Goal: Find specific page/section: Find specific page/section

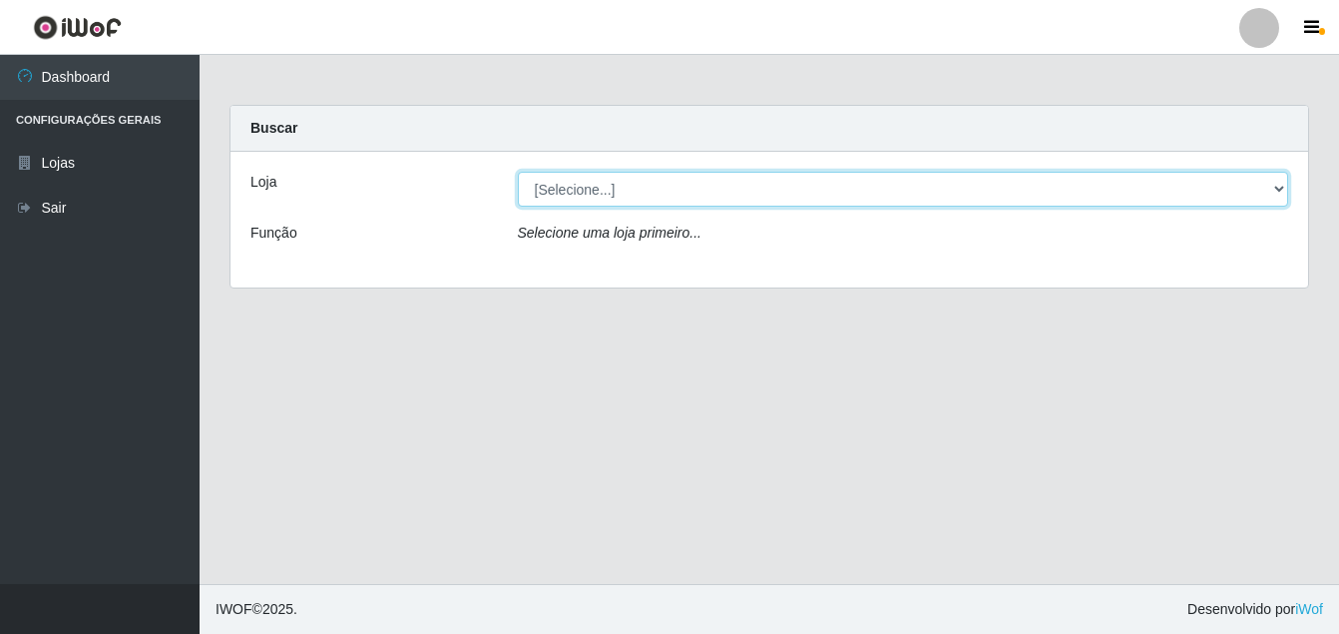
click at [1279, 189] on select "[Selecione...] Bemais Supermercados - Cruz das Armas" at bounding box center [903, 189] width 771 height 35
select select "412"
click at [518, 172] on select "[Selecione...] Bemais Supermercados - Cruz das Armas" at bounding box center [903, 189] width 771 height 35
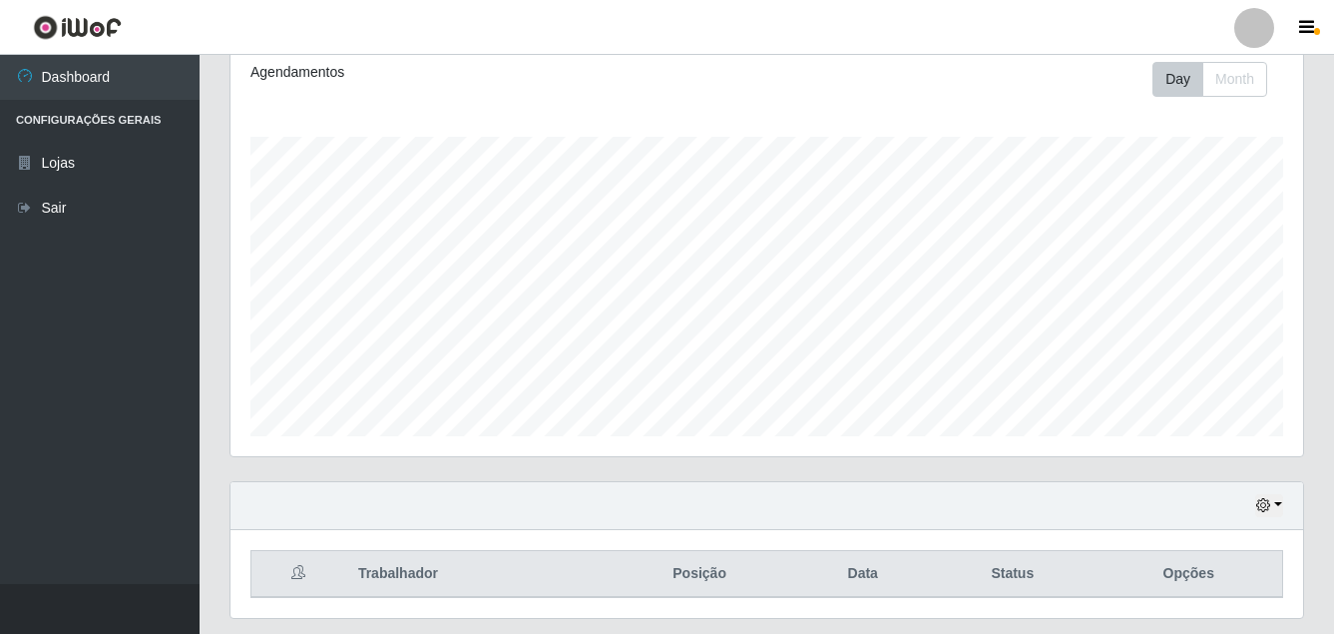
scroll to position [336, 0]
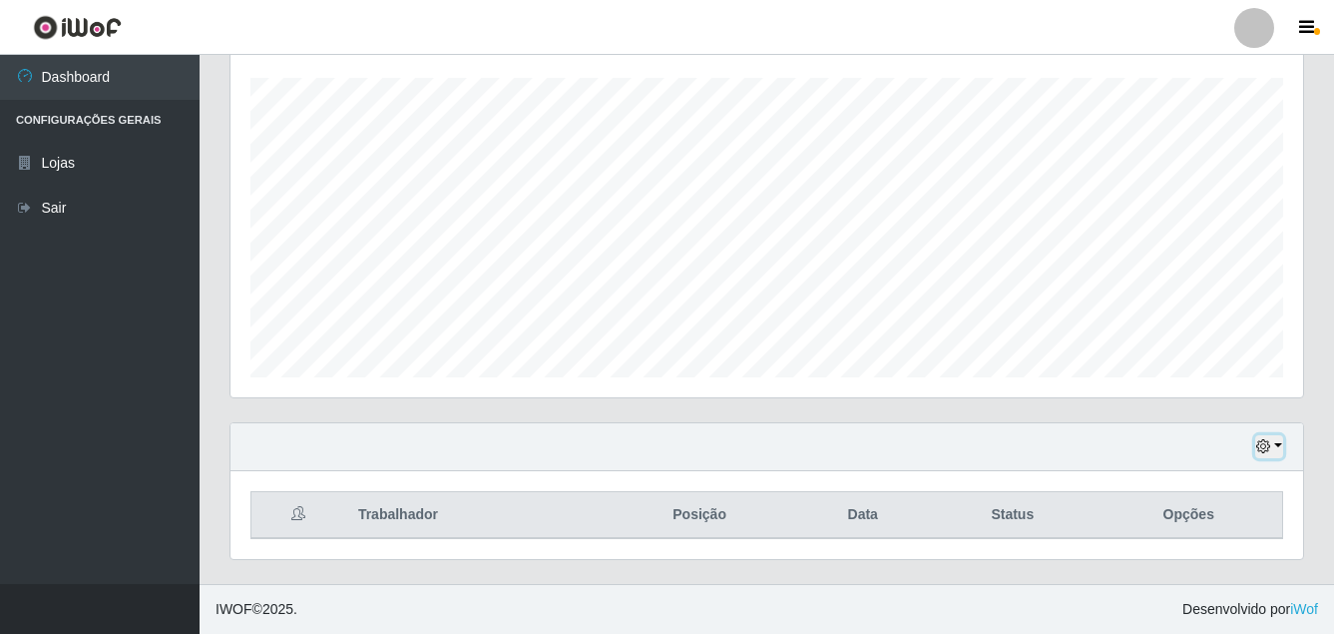
click at [1264, 446] on icon "button" at bounding box center [1263, 446] width 14 height 14
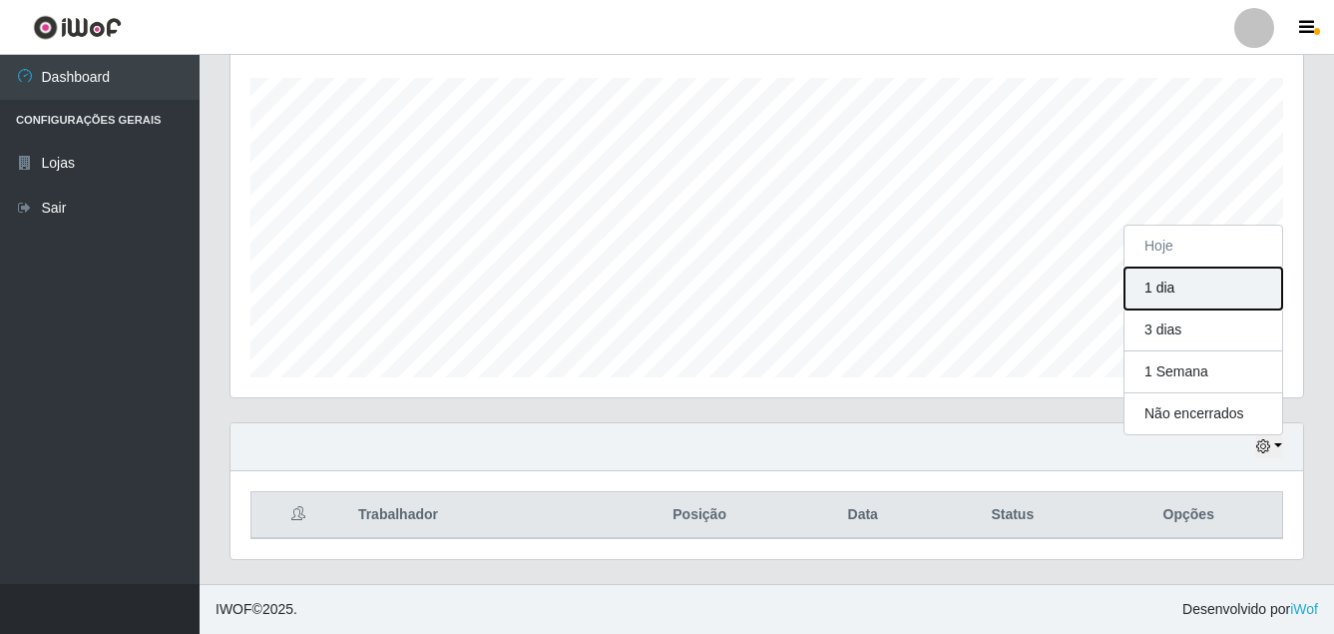
click at [1169, 289] on button "1 dia" at bounding box center [1203, 288] width 158 height 42
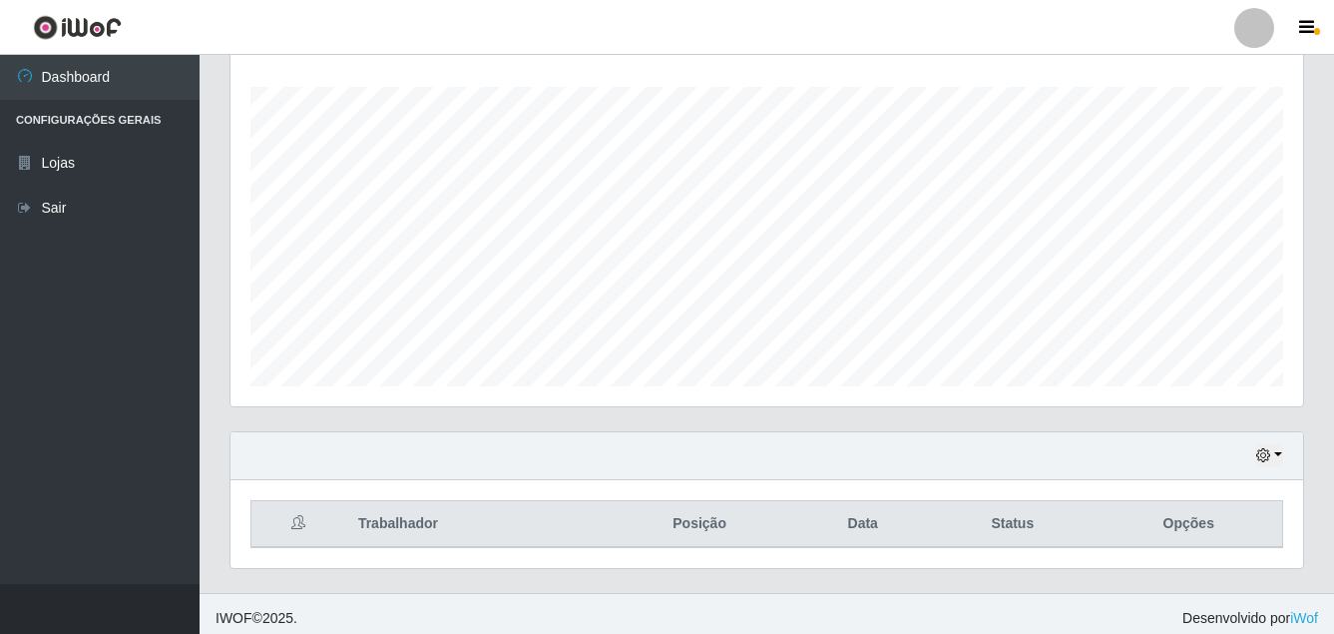
scroll to position [336, 0]
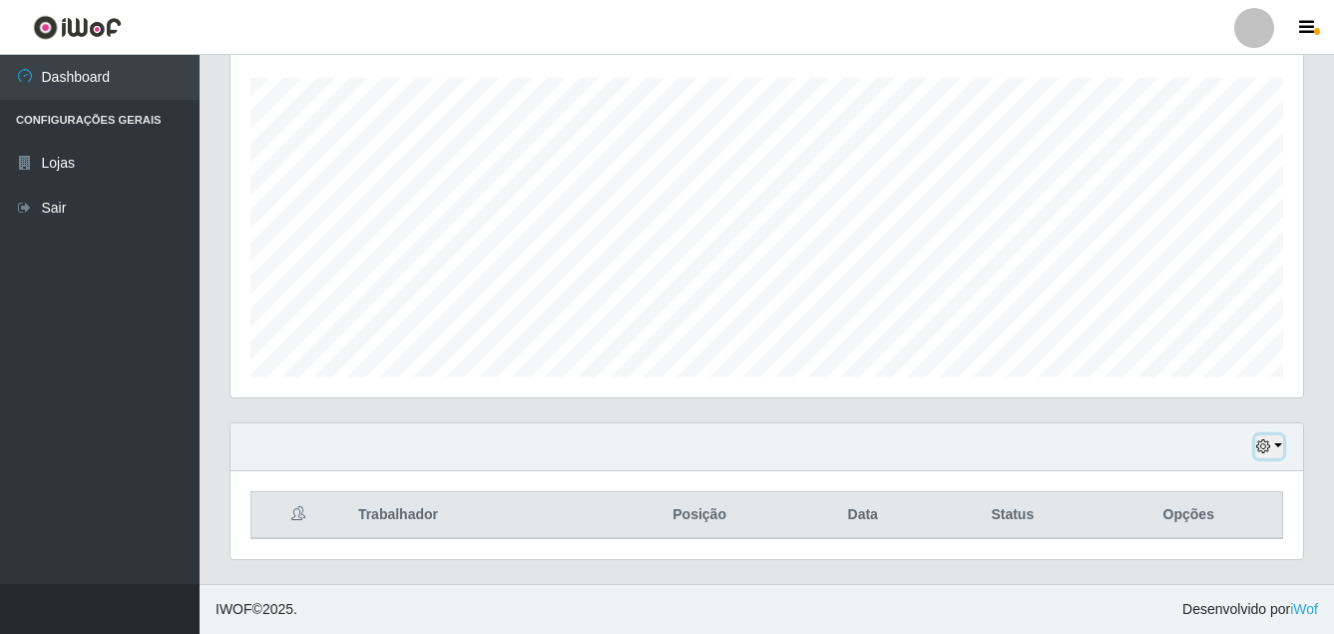
click at [1273, 446] on button "button" at bounding box center [1269, 446] width 28 height 23
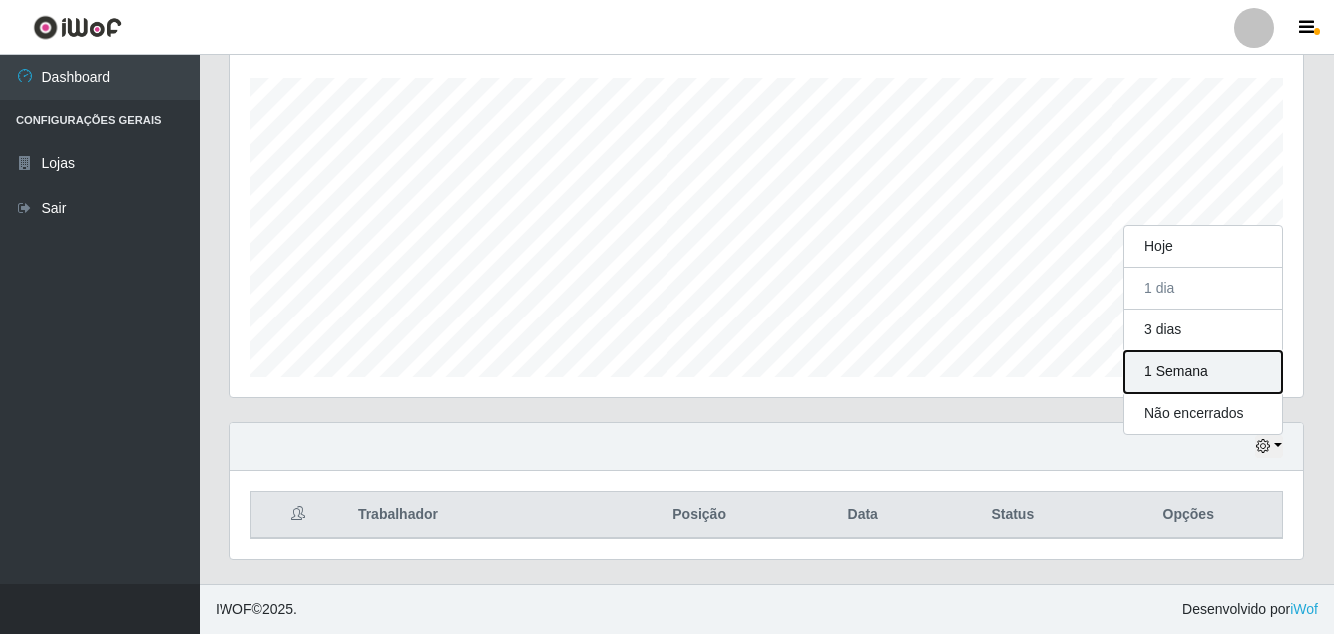
click at [1192, 378] on button "1 Semana" at bounding box center [1203, 372] width 158 height 42
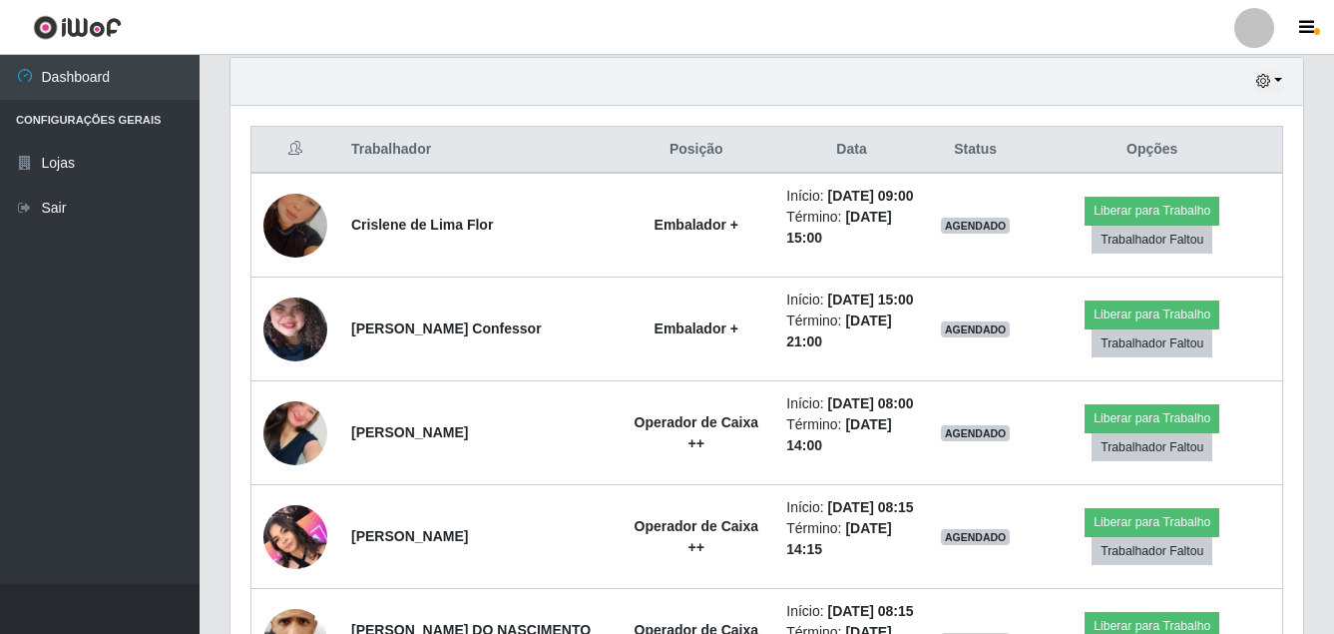
scroll to position [735, 0]
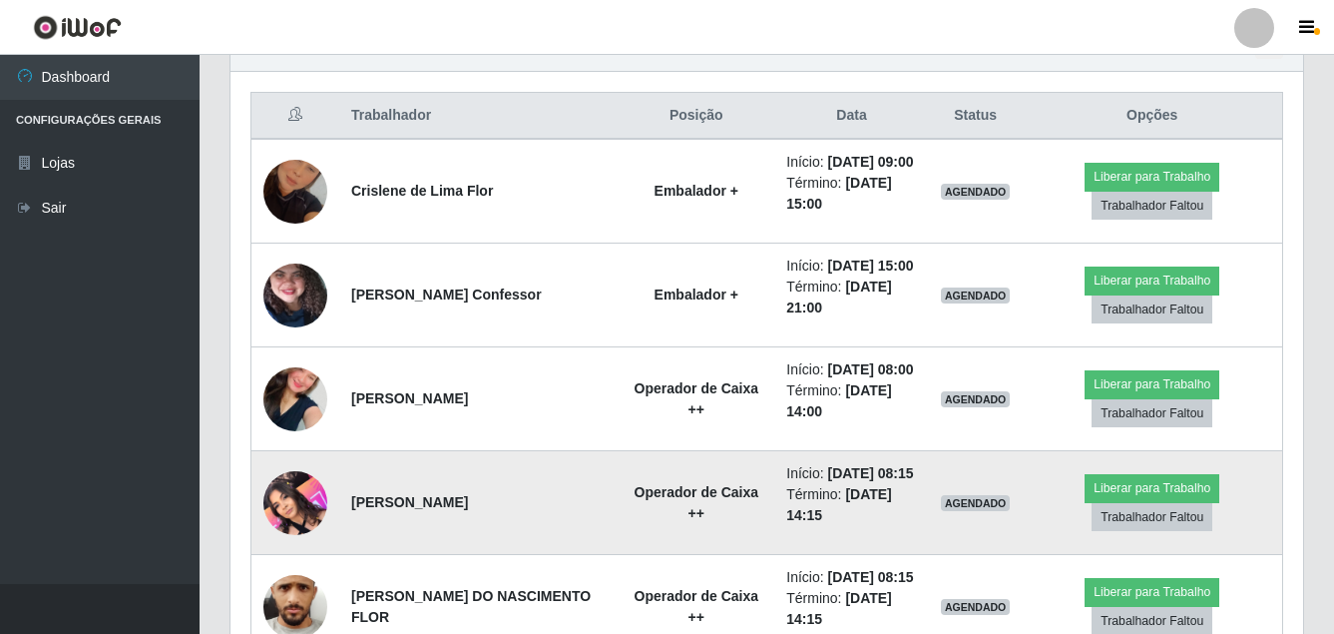
click at [293, 506] on img at bounding box center [295, 502] width 64 height 85
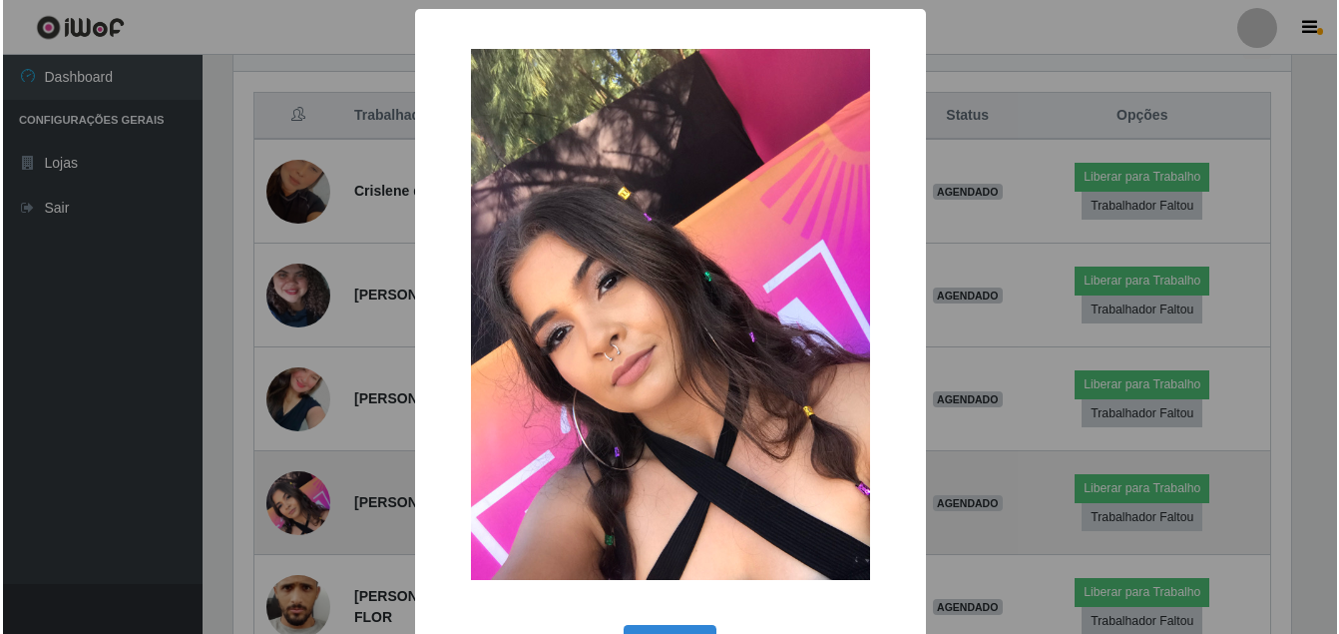
scroll to position [414, 1063]
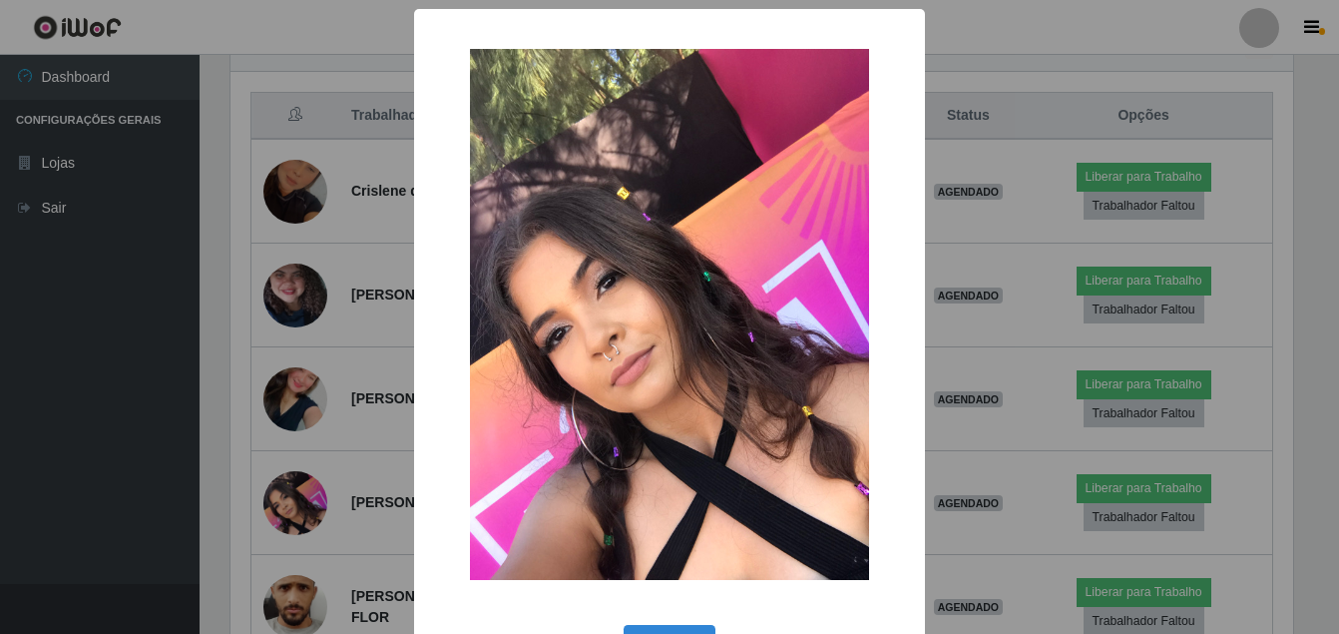
click at [833, 256] on img at bounding box center [669, 314] width 399 height 531
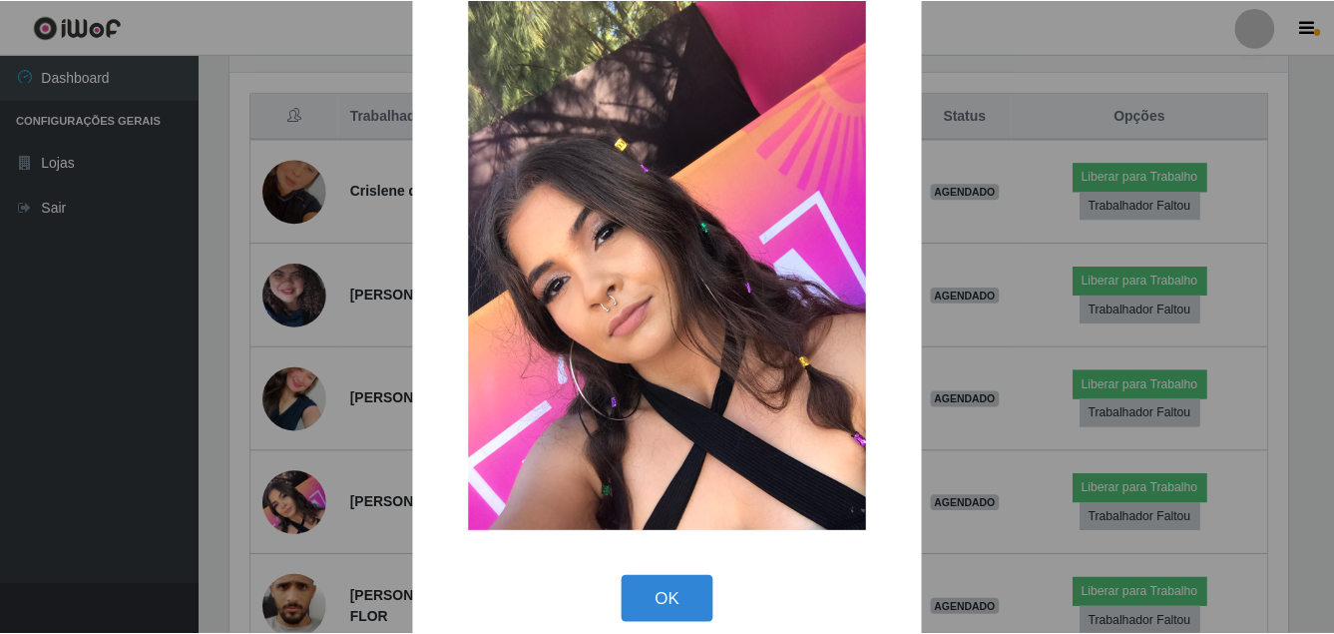
scroll to position [72, 0]
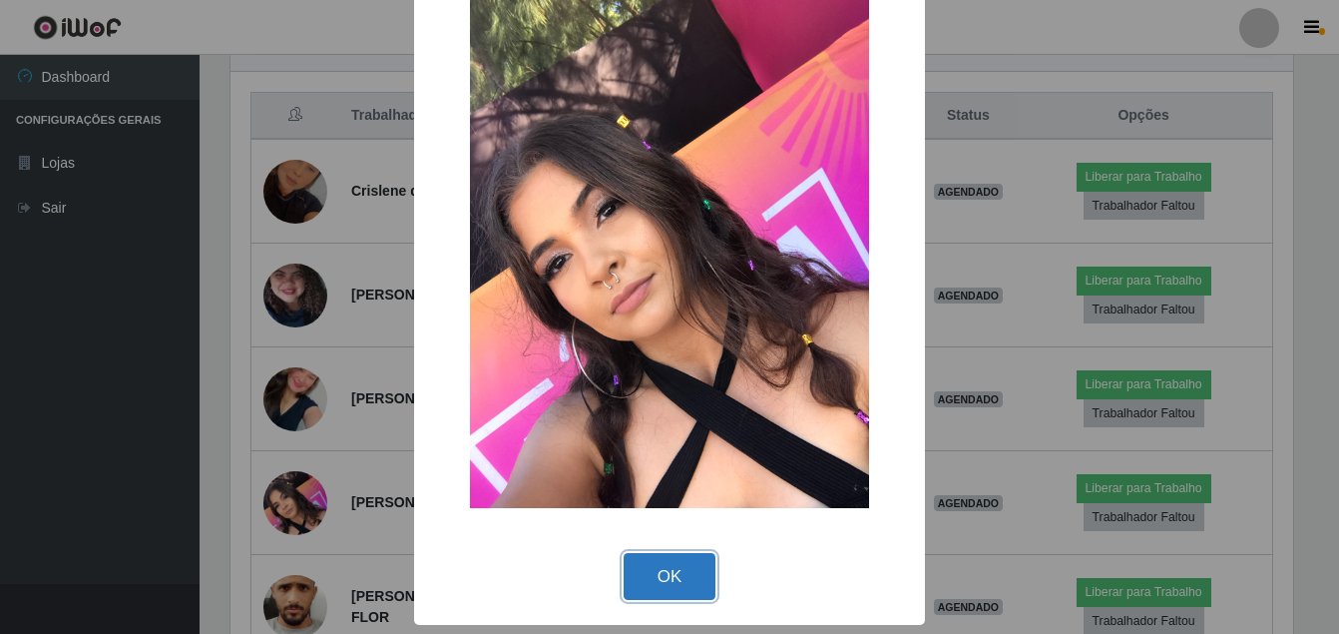
click at [654, 574] on button "OK" at bounding box center [670, 576] width 93 height 47
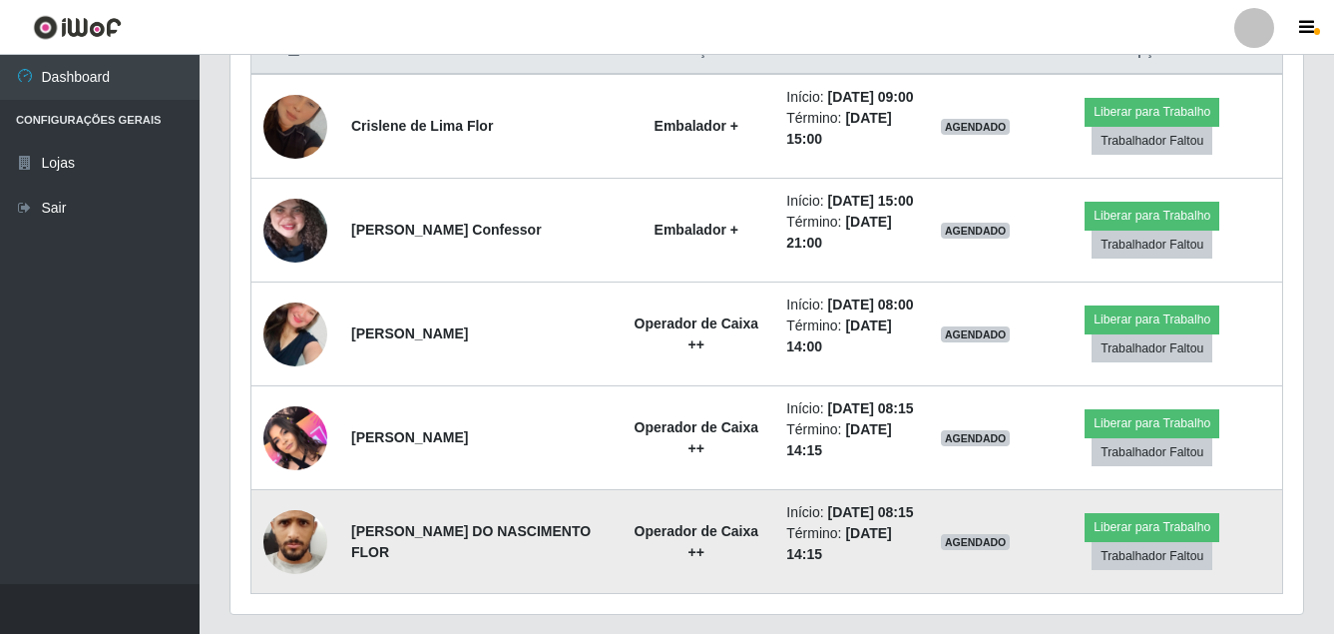
scroll to position [835, 0]
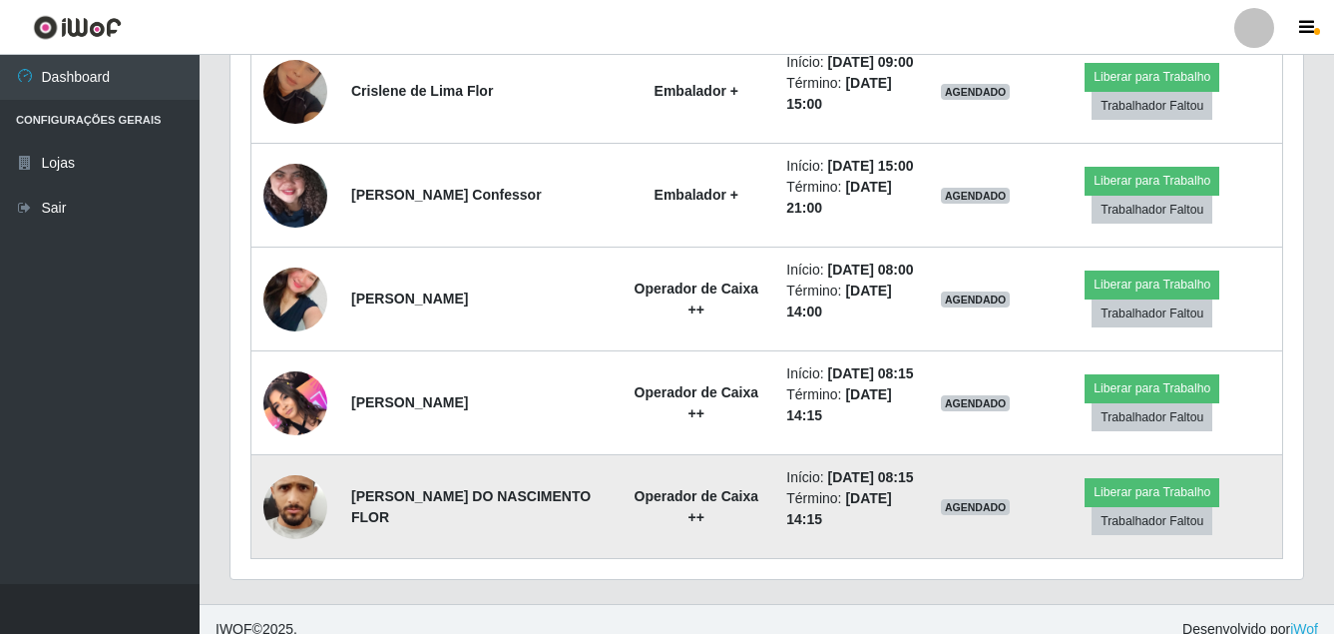
click at [297, 491] on img at bounding box center [295, 506] width 64 height 142
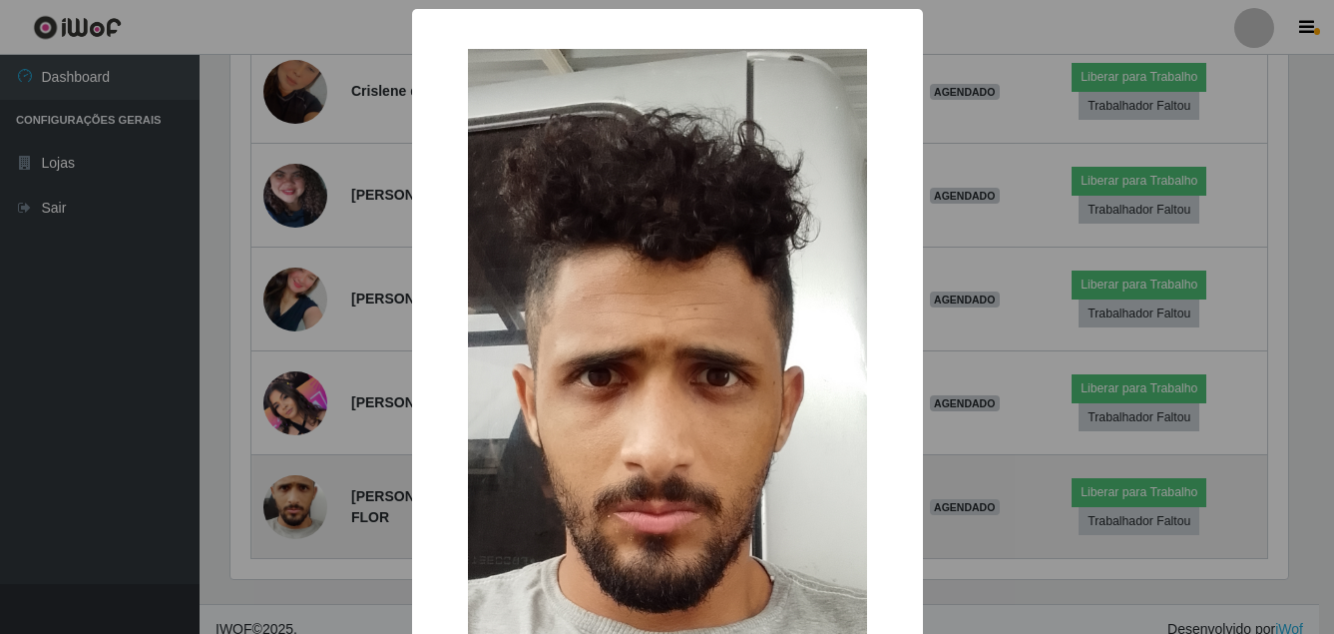
scroll to position [414, 1063]
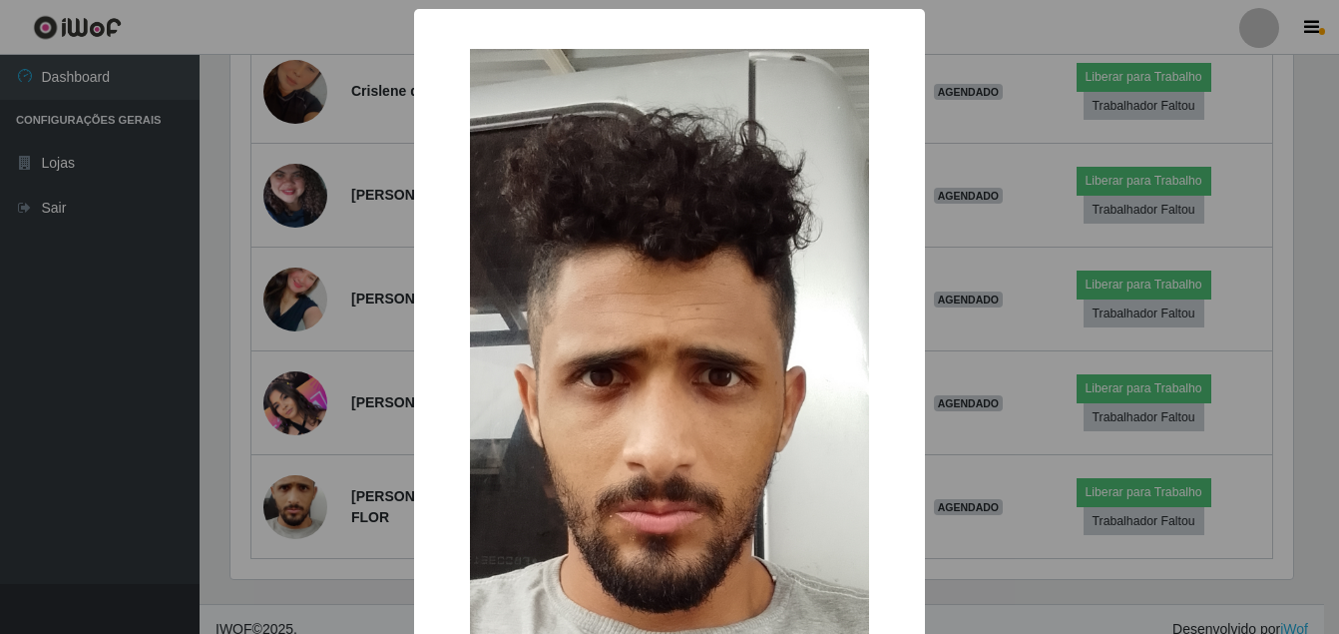
click at [731, 335] on img at bounding box center [669, 492] width 399 height 887
click at [1322, 565] on div "× OK Cancel" at bounding box center [669, 317] width 1339 height 634
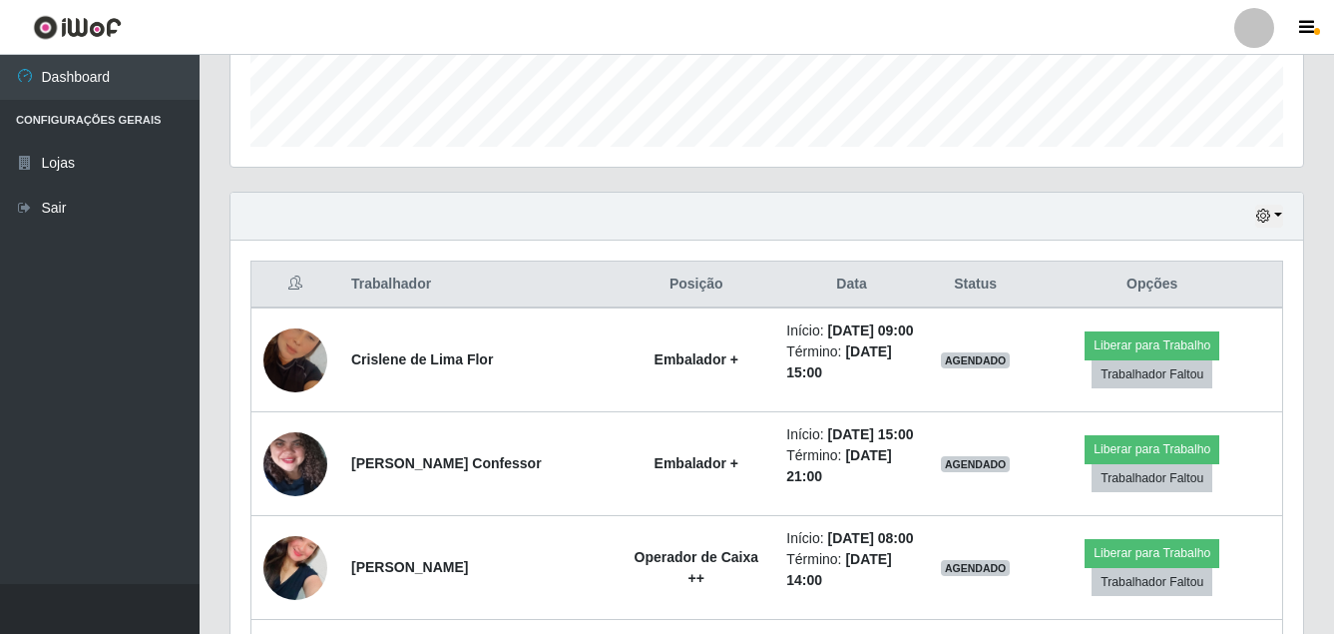
scroll to position [556, 0]
